Goal: Contribute content: Add original content to the website for others to see

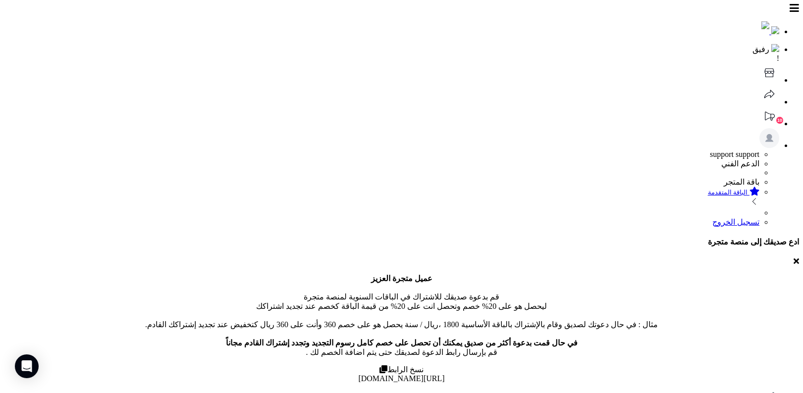
scroll to position [138, 0]
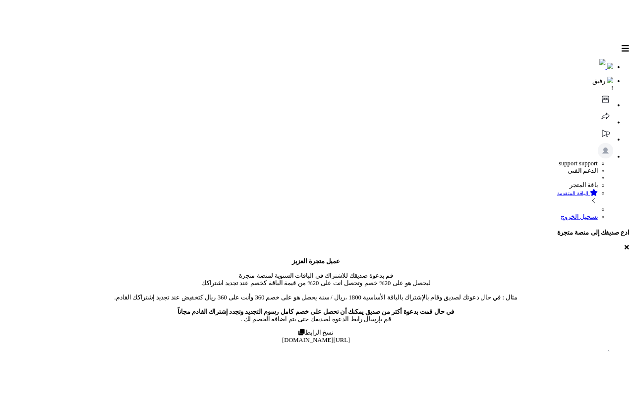
scroll to position [135, 0]
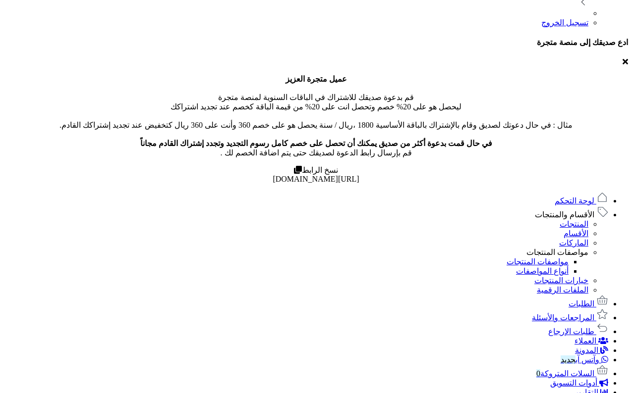
scroll to position [135, 0]
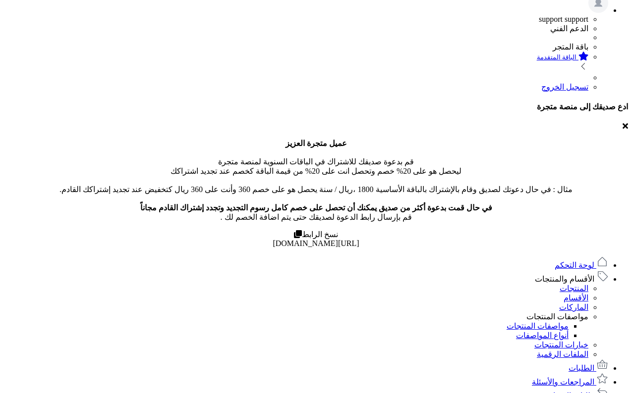
scroll to position [135, 0]
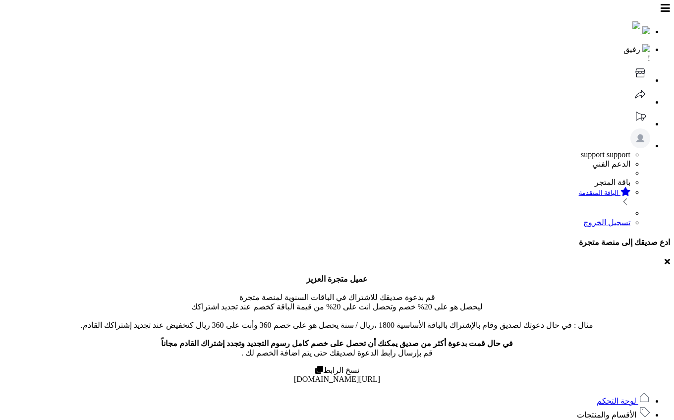
scroll to position [109, 0]
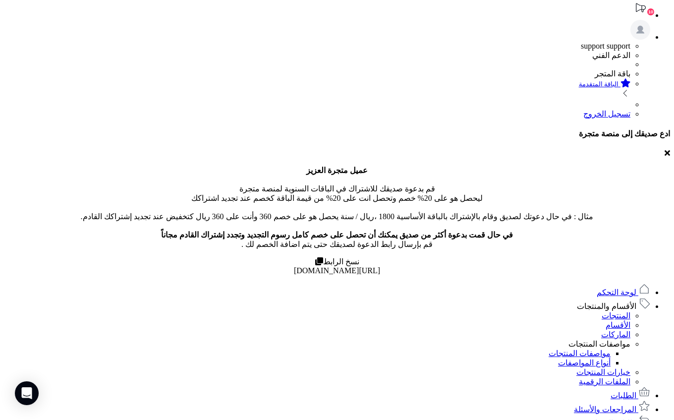
scroll to position [0, 0]
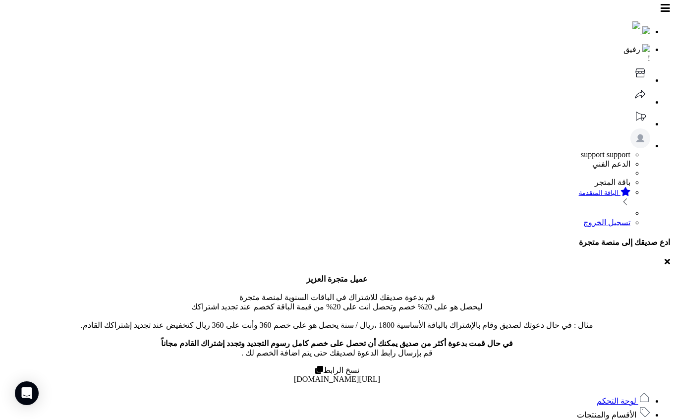
scroll to position [55, 0]
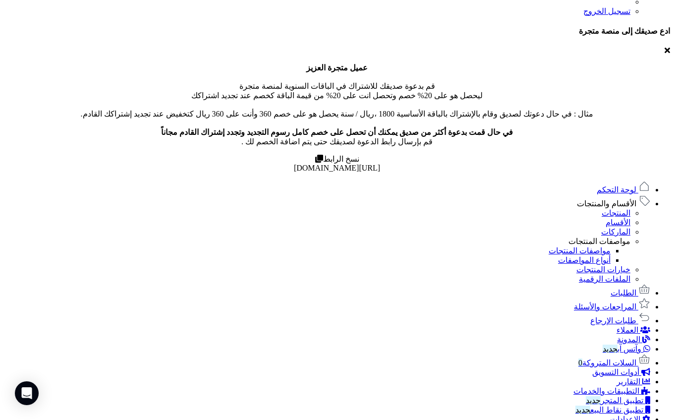
scroll to position [360, 0]
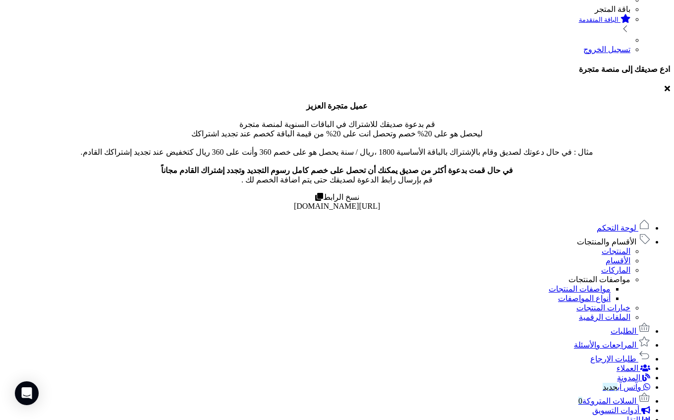
scroll to position [172, 0]
